Goal: Information Seeking & Learning: Stay updated

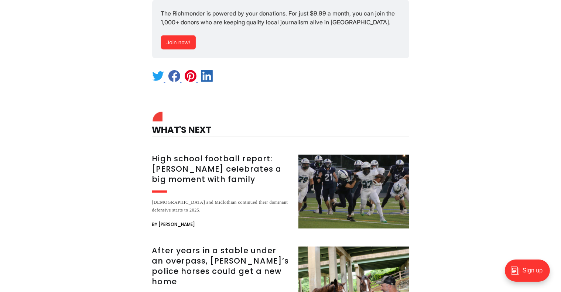
scroll to position [8815, 0]
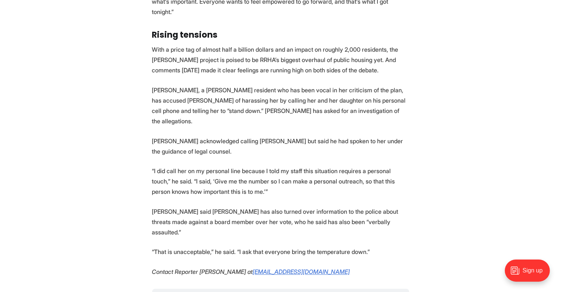
scroll to position [1948, 0]
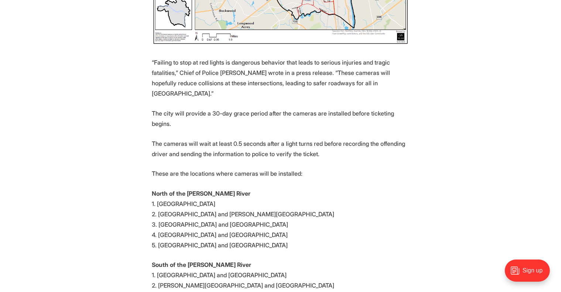
scroll to position [549, 0]
click at [48, 112] on section "Starting later this month, [PERSON_NAME] will install cameras that monitor and …" at bounding box center [280, 116] width 561 height 741
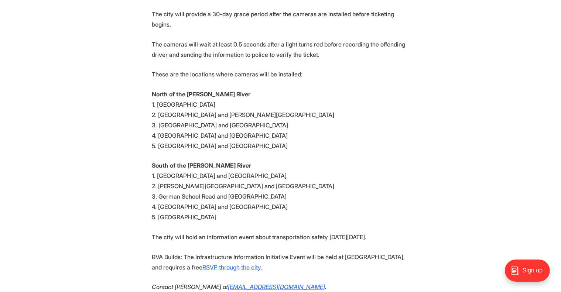
scroll to position [649, 0]
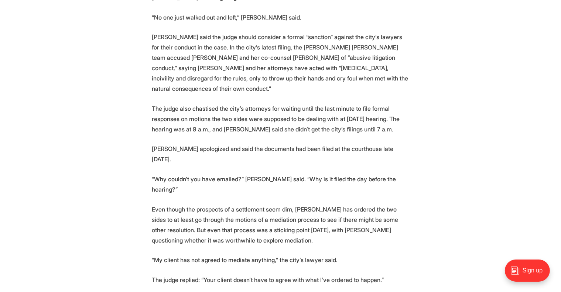
scroll to position [1939, 0]
